Goal: Task Accomplishment & Management: Complete application form

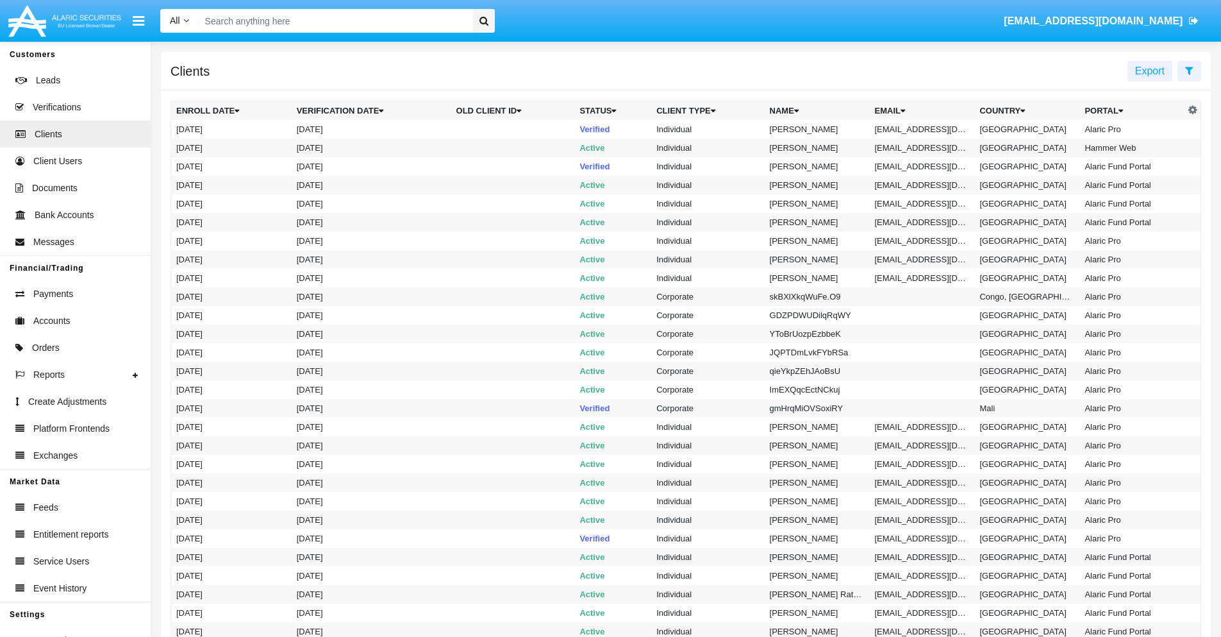
click at [1189, 70] on icon at bounding box center [1190, 70] width 8 height 10
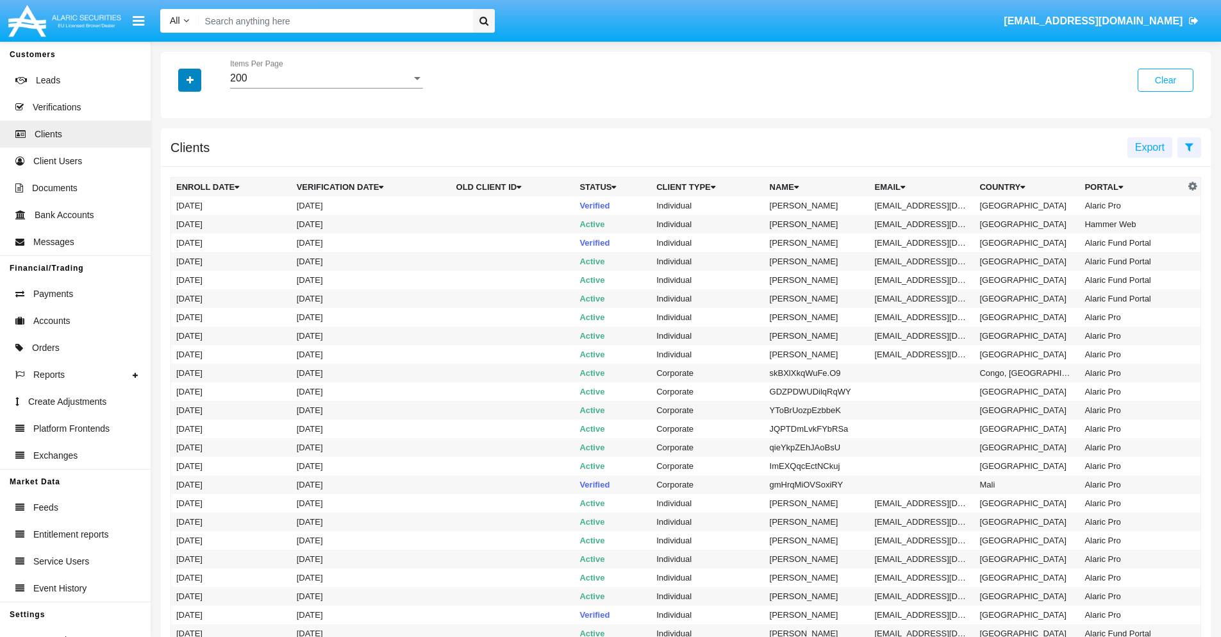
click at [190, 80] on icon "button" at bounding box center [190, 80] width 7 height 9
click at [199, 218] on span "Email" at bounding box center [200, 217] width 26 height 15
click at [176, 223] on input "Email" at bounding box center [176, 223] width 1 height 1
checkbox input "true"
click at [190, 80] on icon "button" at bounding box center [190, 80] width 7 height 9
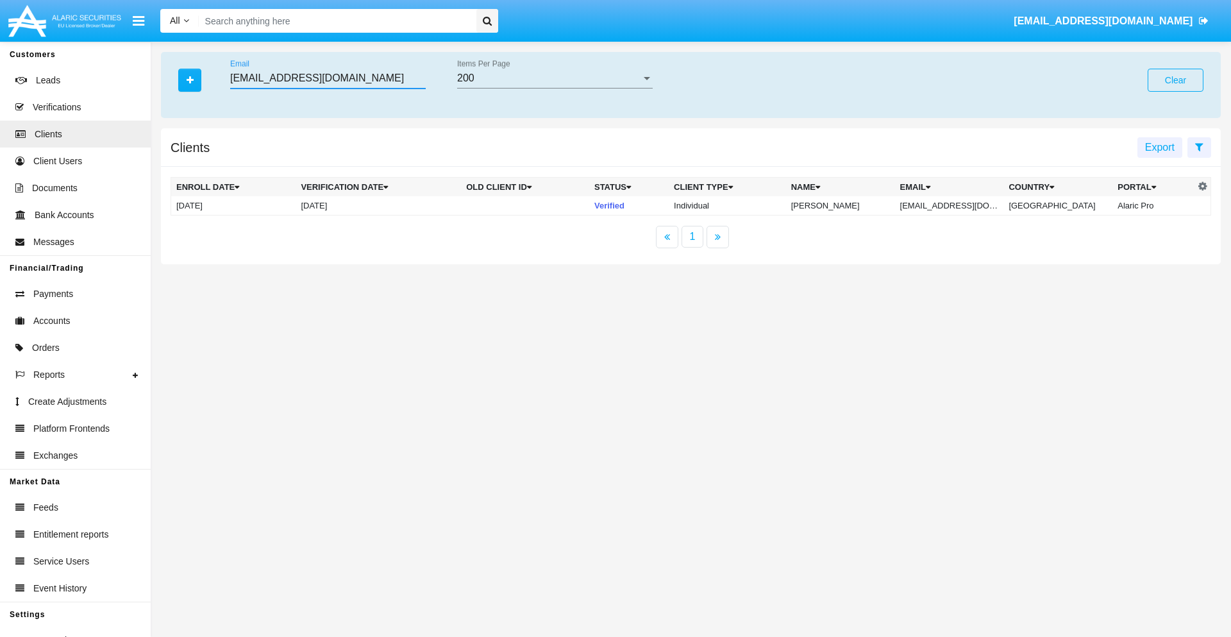
type input "[EMAIL_ADDRESS][DOMAIN_NAME]"
click at [959, 205] on td "[EMAIL_ADDRESS][DOMAIN_NAME]" at bounding box center [949, 205] width 109 height 19
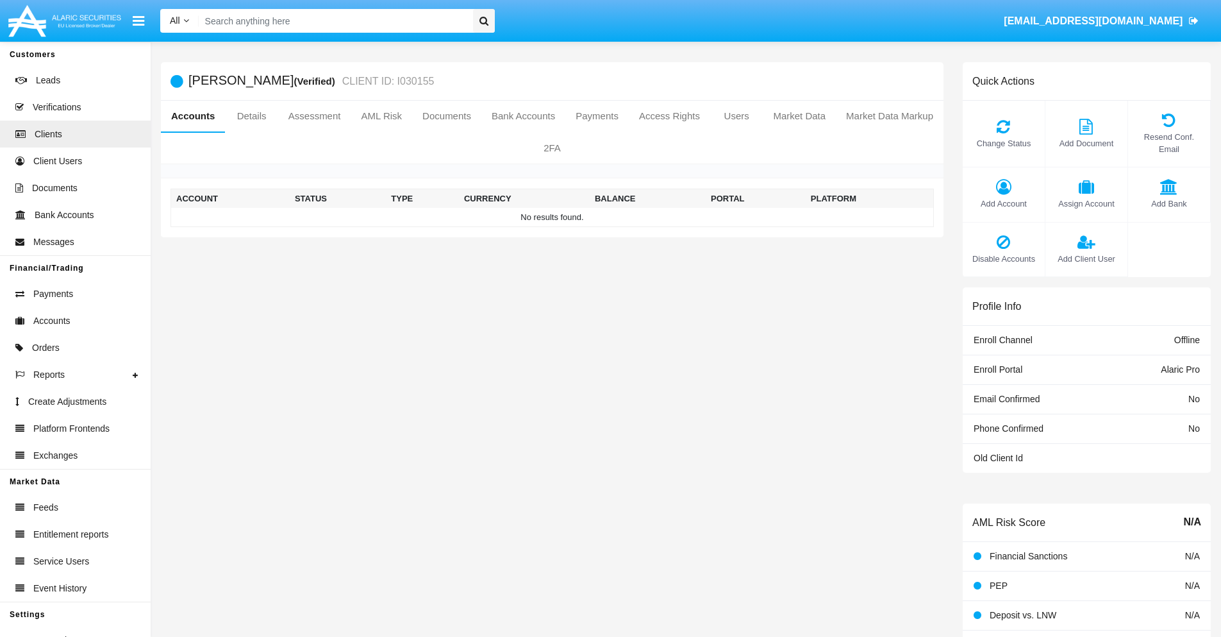
click at [1003, 203] on span "Add Account" at bounding box center [1003, 203] width 69 height 12
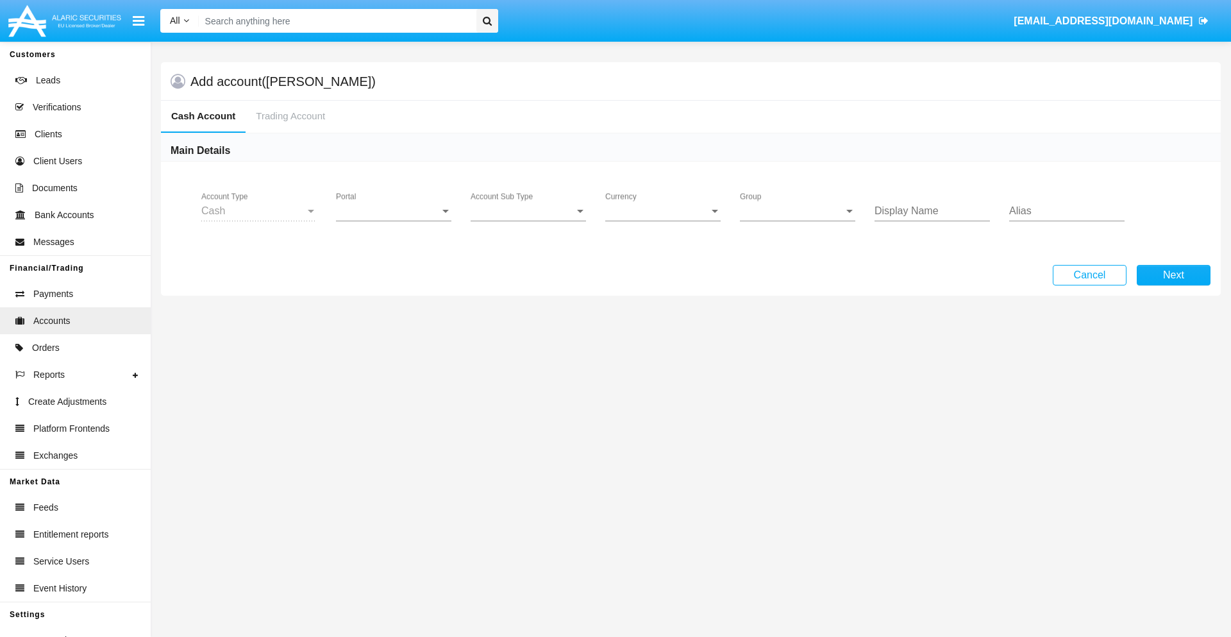
click at [394, 211] on span "Portal" at bounding box center [388, 211] width 104 height 12
click at [395, 221] on span "Alaric Pro" at bounding box center [395, 220] width 119 height 31
click at [528, 211] on span "Account Sub Type" at bounding box center [523, 211] width 104 height 12
click at [528, 221] on span "Trading Cash" at bounding box center [528, 220] width 115 height 31
click at [798, 211] on span "Group" at bounding box center [792, 211] width 104 height 12
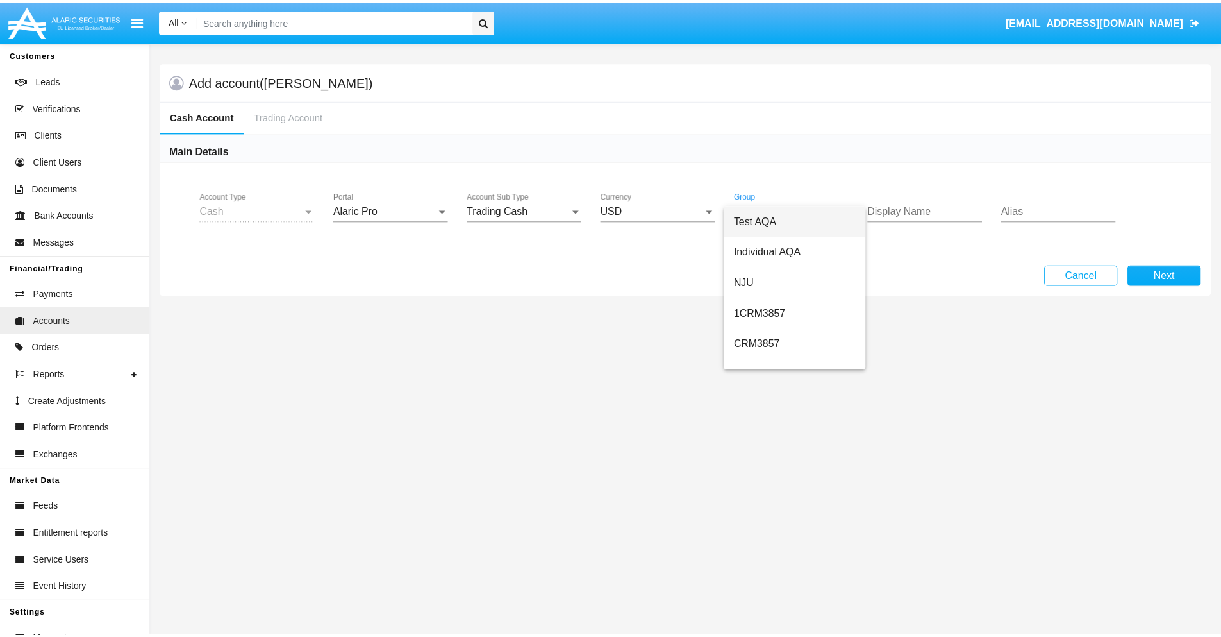
scroll to position [574, 0]
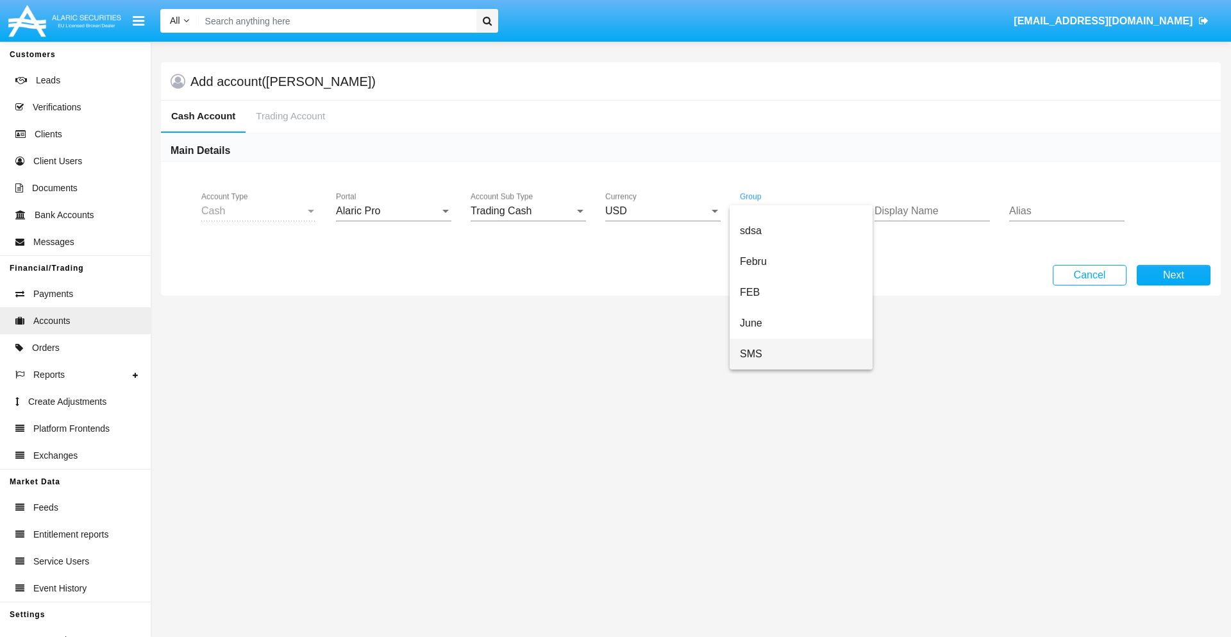
click at [801, 354] on span "SMS" at bounding box center [801, 354] width 122 height 31
type input "orchid"
type input "mint green"
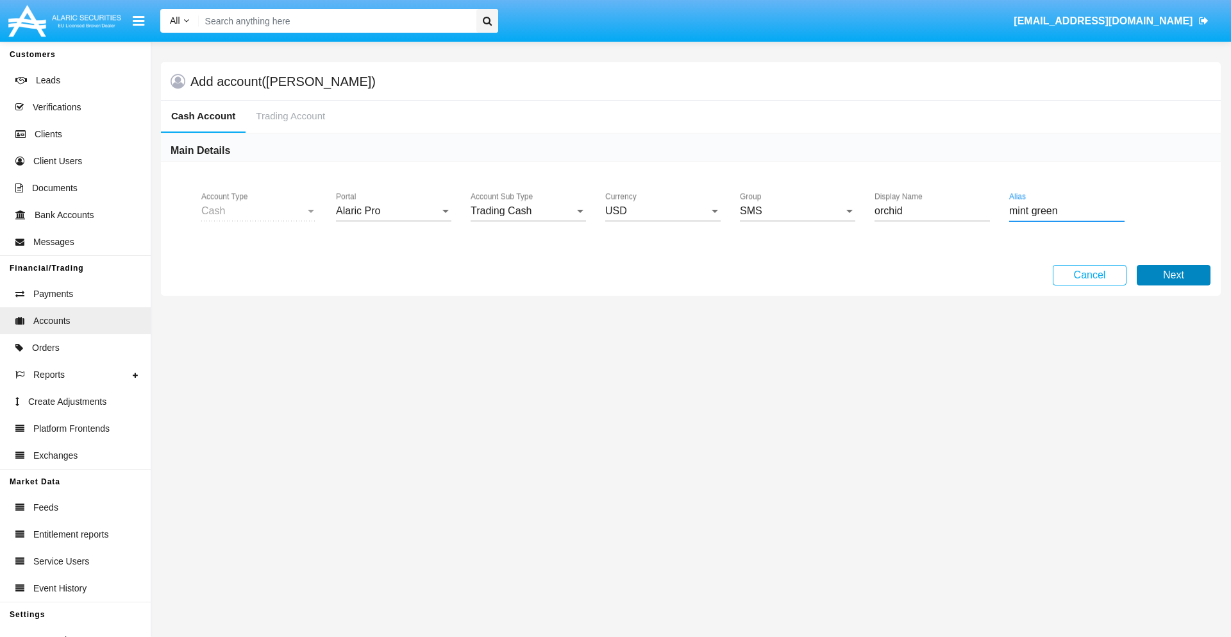
click at [1173, 275] on button "Next" at bounding box center [1174, 275] width 74 height 21
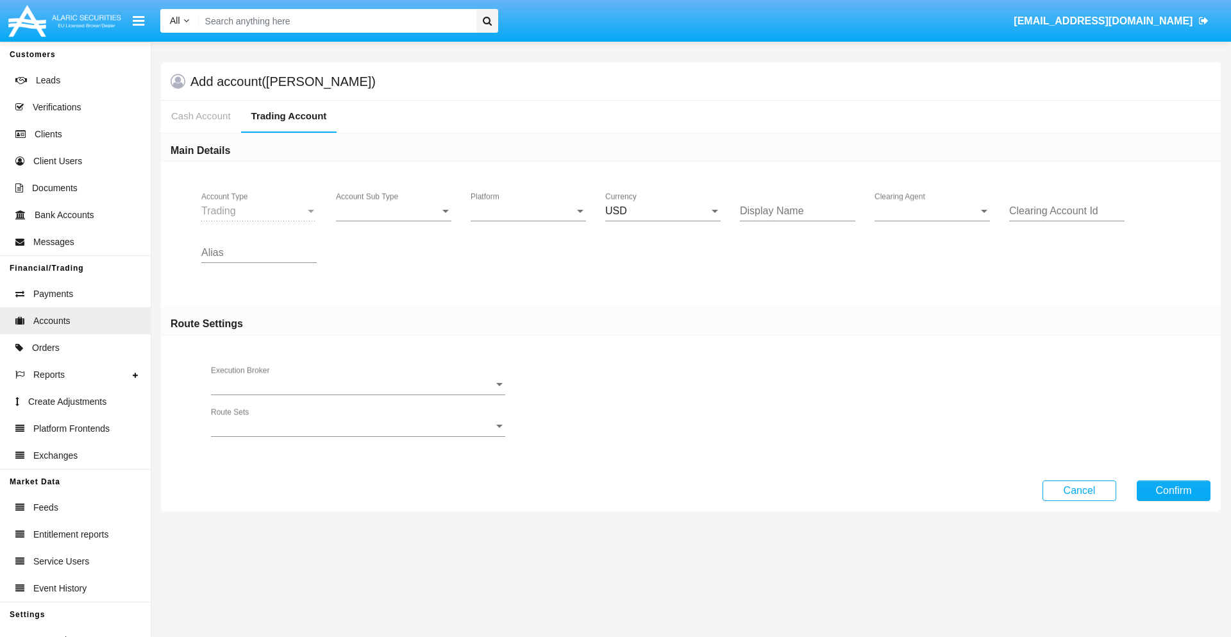
click at [394, 211] on span "Account Sub Type" at bounding box center [388, 211] width 104 height 12
click at [394, 221] on span "Trading" at bounding box center [393, 220] width 115 height 31
click at [528, 211] on span "Platform" at bounding box center [523, 211] width 104 height 12
click at [528, 221] on span "Hammer Lite" at bounding box center [528, 220] width 115 height 31
click at [932, 211] on span "Clearing Agent" at bounding box center [927, 211] width 104 height 12
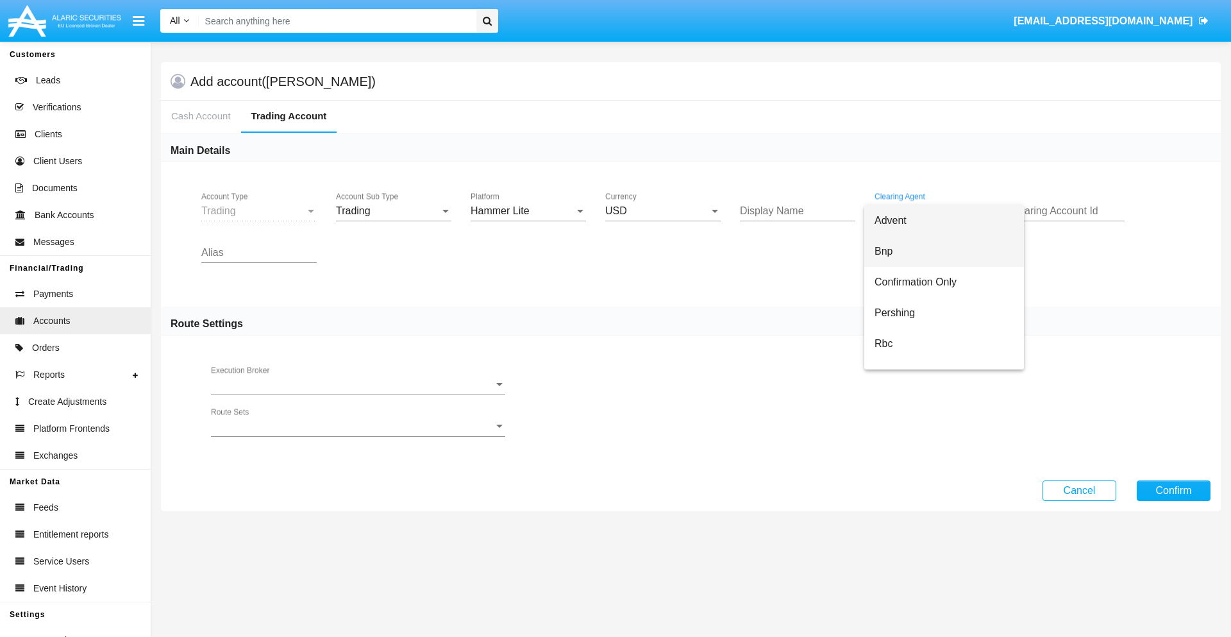
click at [944, 251] on span "Bnp" at bounding box center [944, 251] width 139 height 31
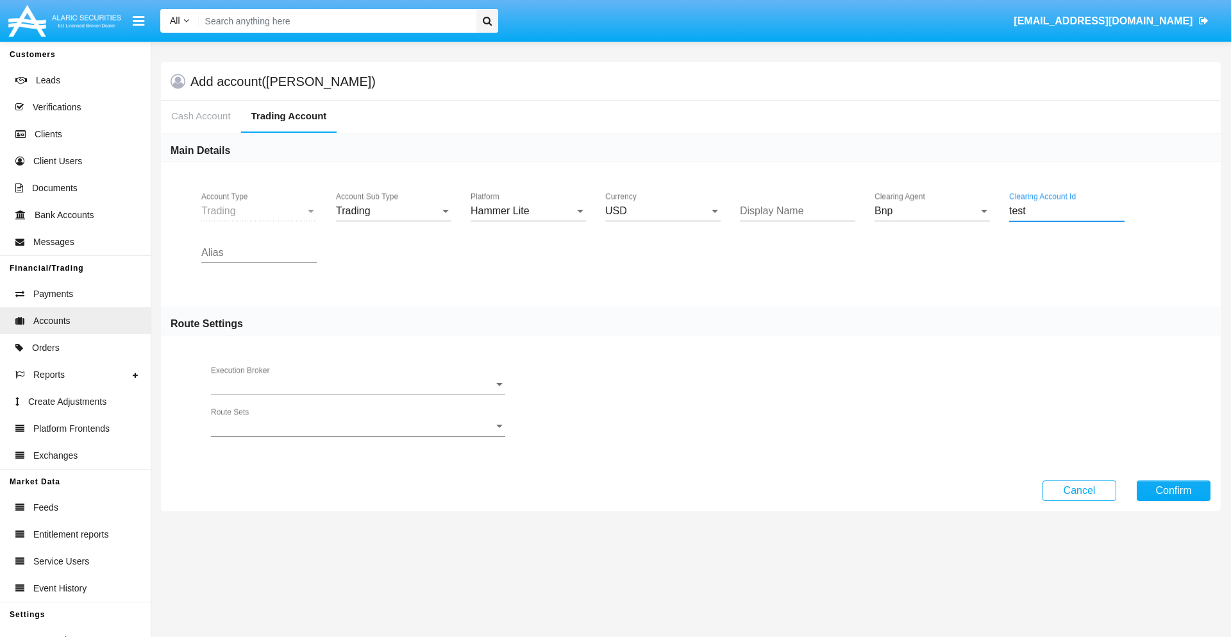
type input "test"
type input "gold"
type input "magenta"
click at [1173, 490] on button "Confirm" at bounding box center [1174, 490] width 74 height 21
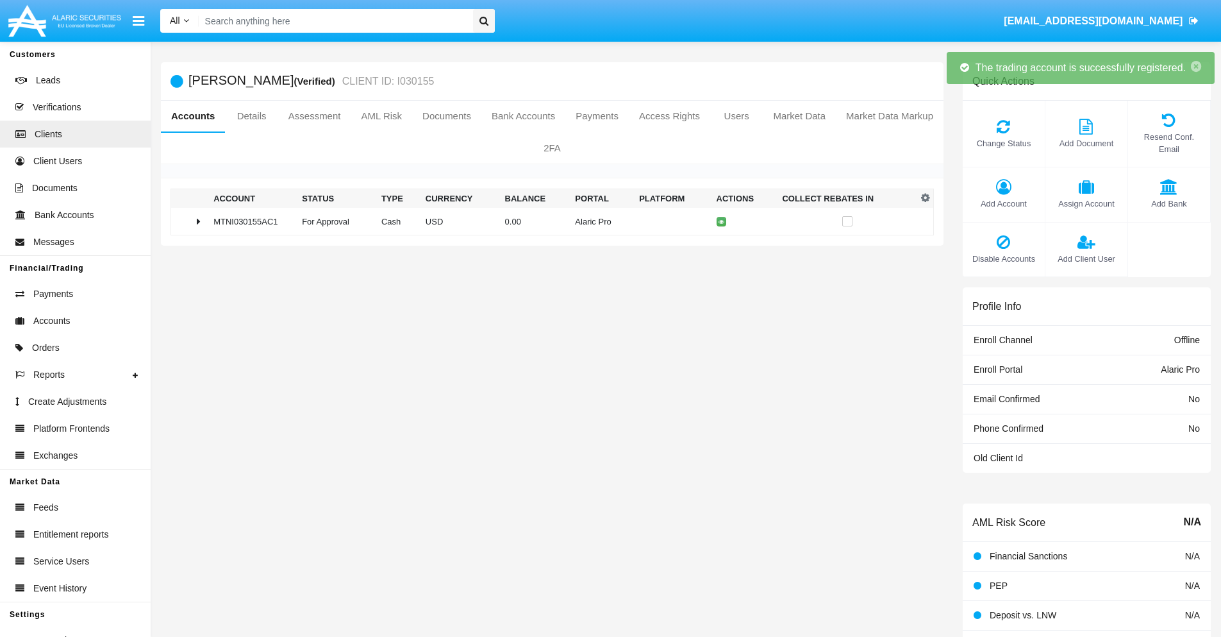
click at [548, 221] on td "0.00" at bounding box center [535, 222] width 71 height 28
click at [721, 221] on icon at bounding box center [724, 222] width 6 height 6
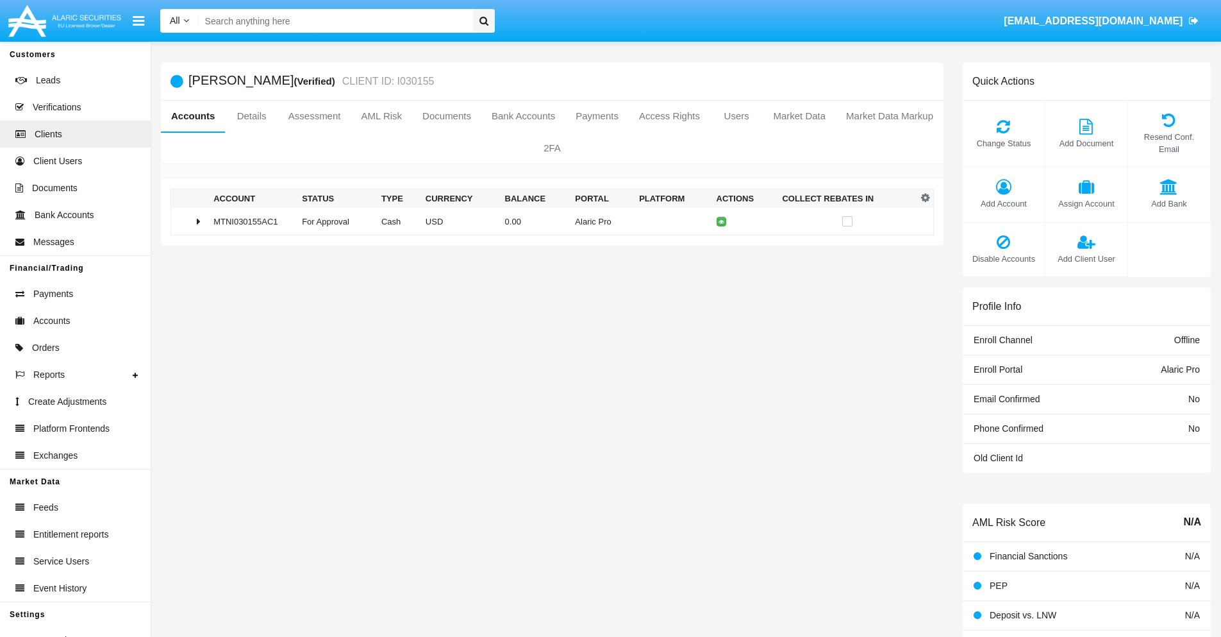
click at [548, 221] on td "0.00" at bounding box center [535, 222] width 71 height 28
click at [721, 248] on icon at bounding box center [724, 249] width 6 height 6
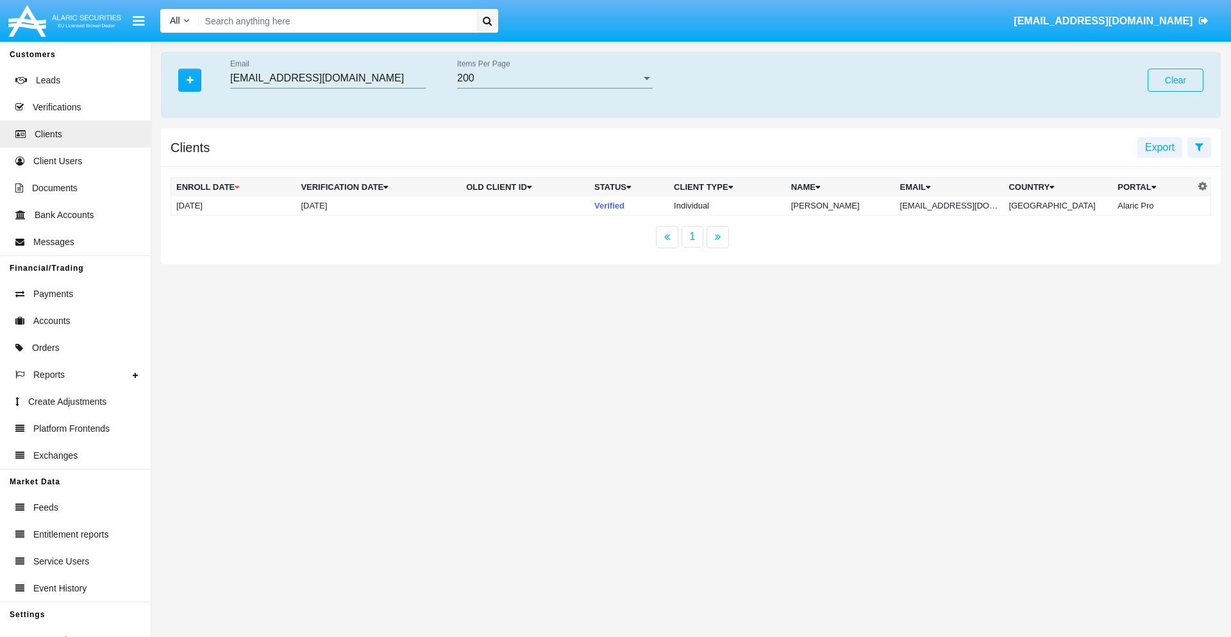
click at [1175, 80] on button "Clear" at bounding box center [1176, 80] width 56 height 23
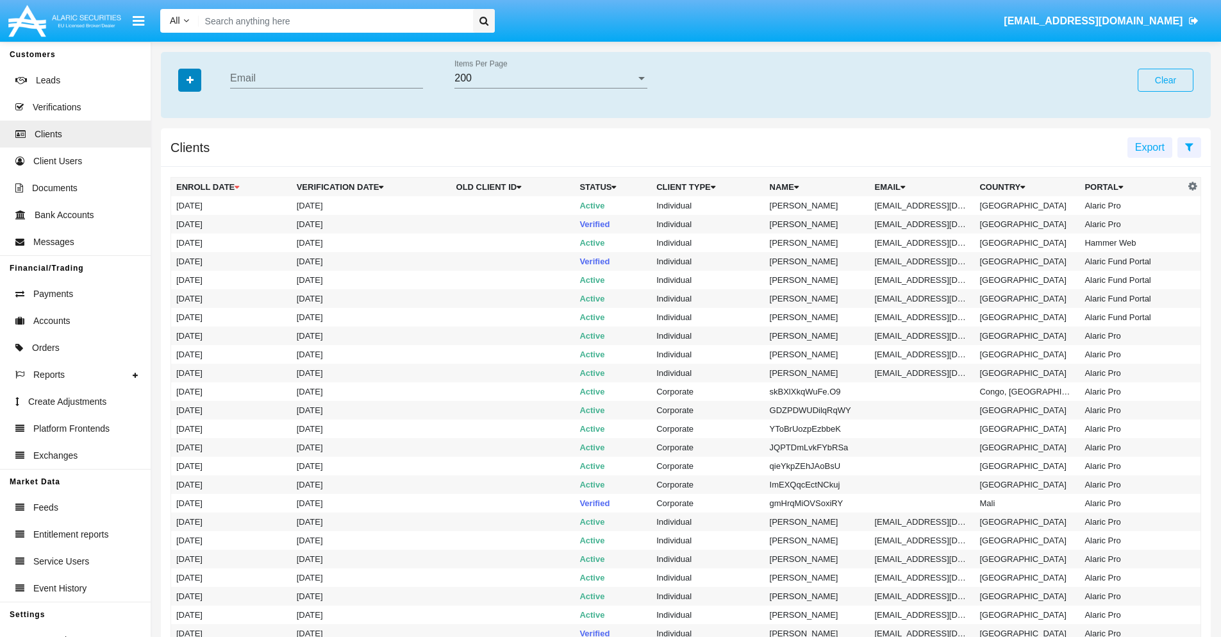
click at [190, 80] on icon "button" at bounding box center [190, 80] width 7 height 9
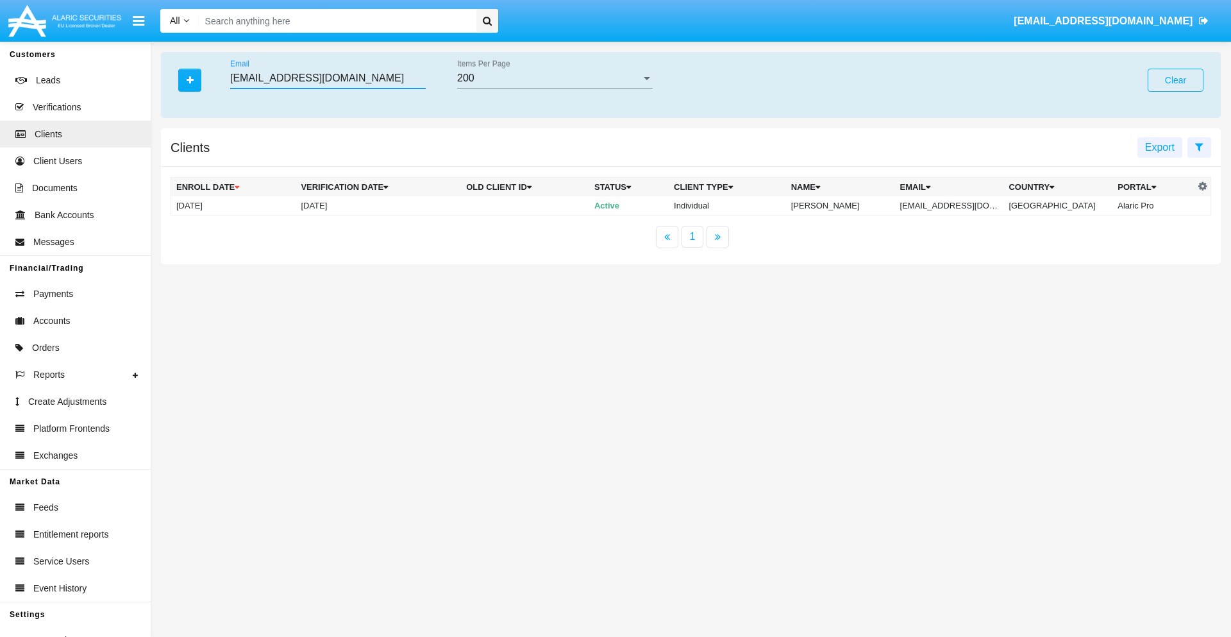
type input "[EMAIL_ADDRESS][DOMAIN_NAME]"
click at [955, 205] on td "[EMAIL_ADDRESS][DOMAIN_NAME]" at bounding box center [949, 205] width 109 height 19
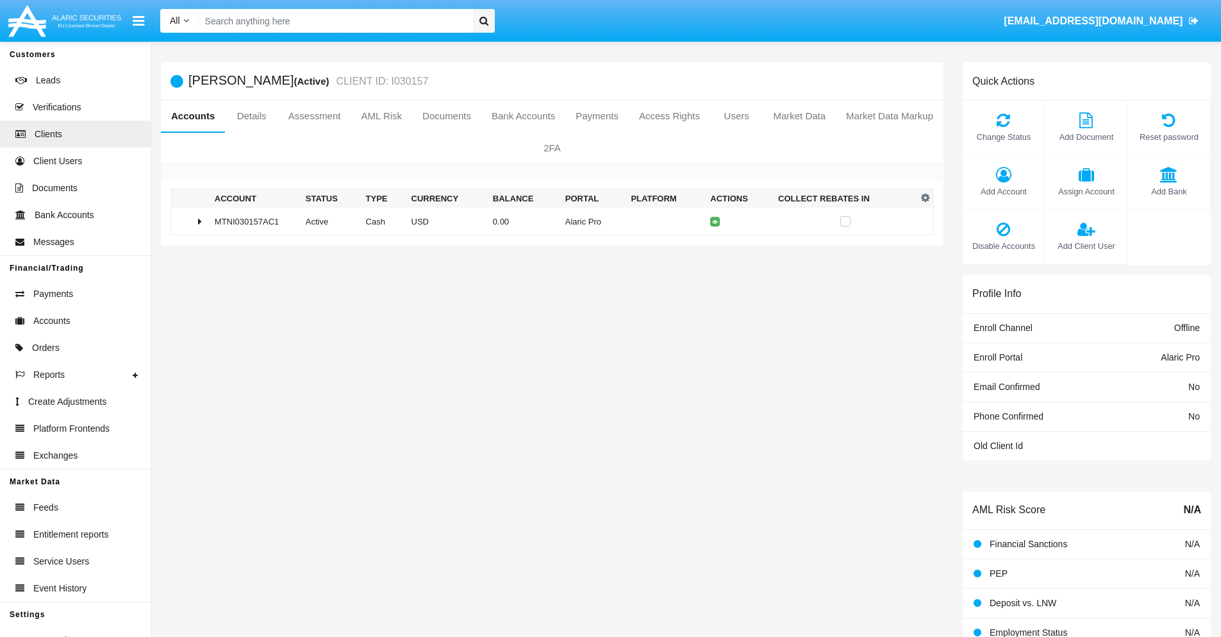
click at [1003, 191] on span "Add Account" at bounding box center [1003, 191] width 69 height 12
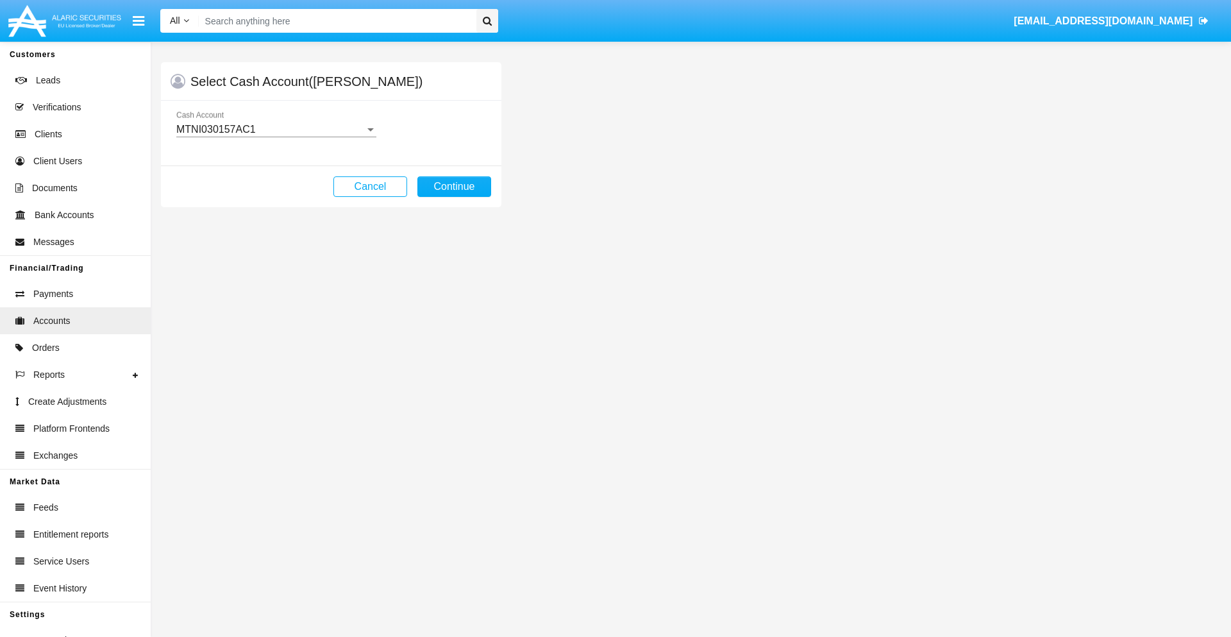
click at [276, 130] on div "MTNI030157AC1" at bounding box center [270, 130] width 189 height 12
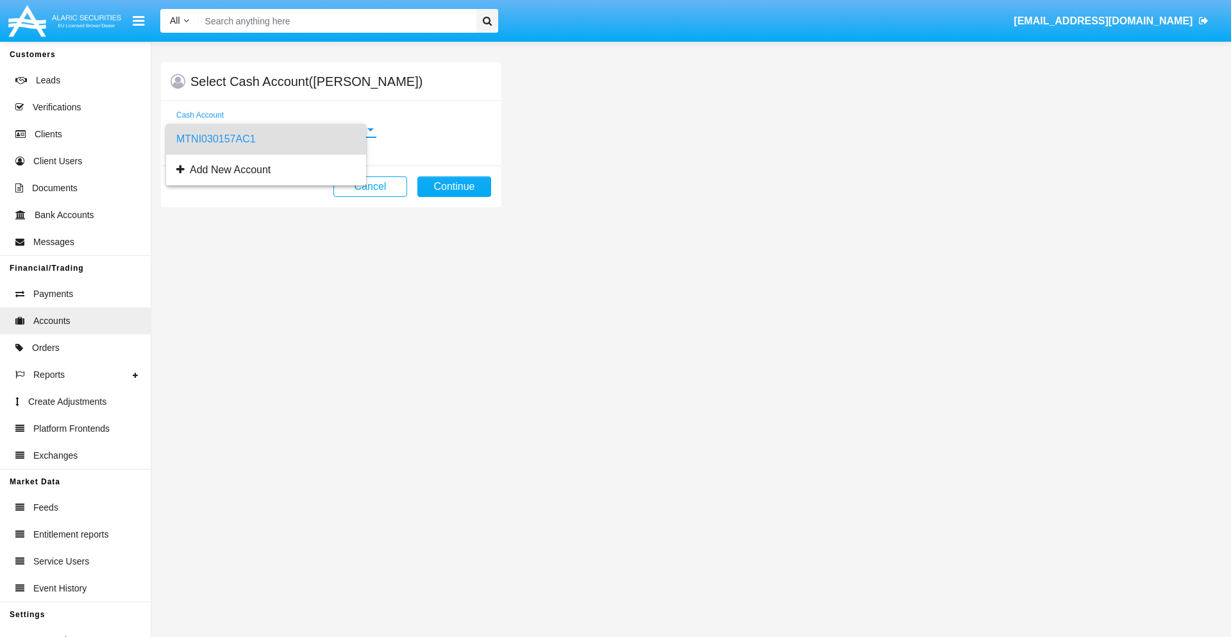
click at [276, 139] on span "MTNI030157AC1" at bounding box center [266, 139] width 180 height 31
click at [454, 187] on button "Continue" at bounding box center [454, 186] width 74 height 21
